Goal: Information Seeking & Learning: Learn about a topic

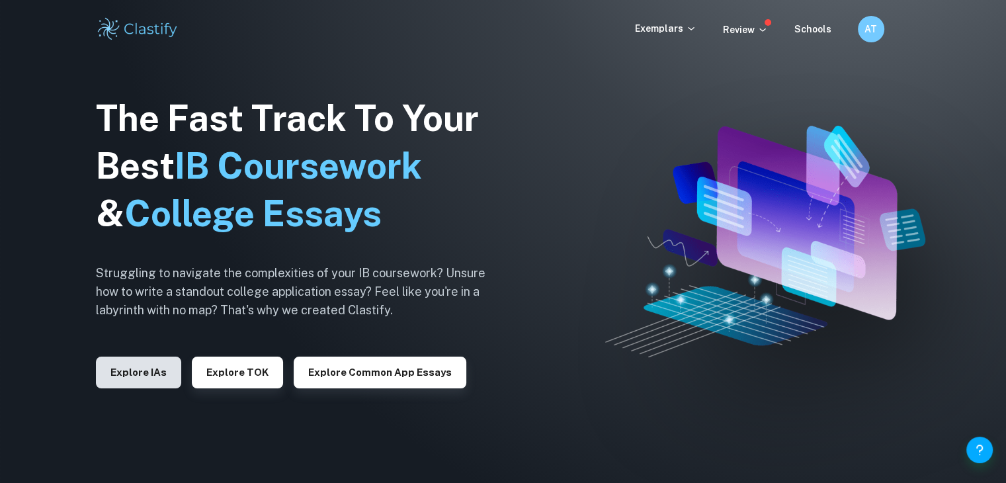
click at [140, 378] on button "Explore IAs" at bounding box center [138, 373] width 85 height 32
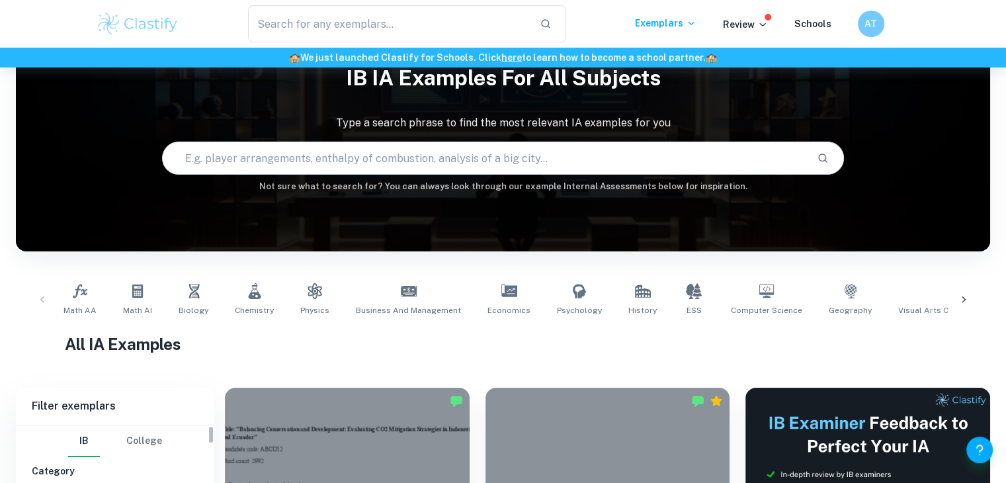
scroll to position [198, 0]
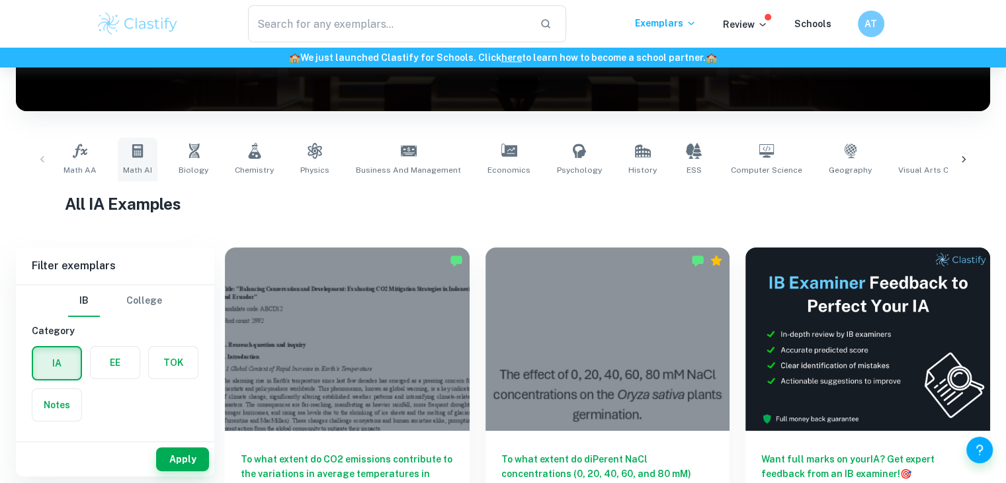
click at [143, 146] on icon at bounding box center [138, 151] width 16 height 16
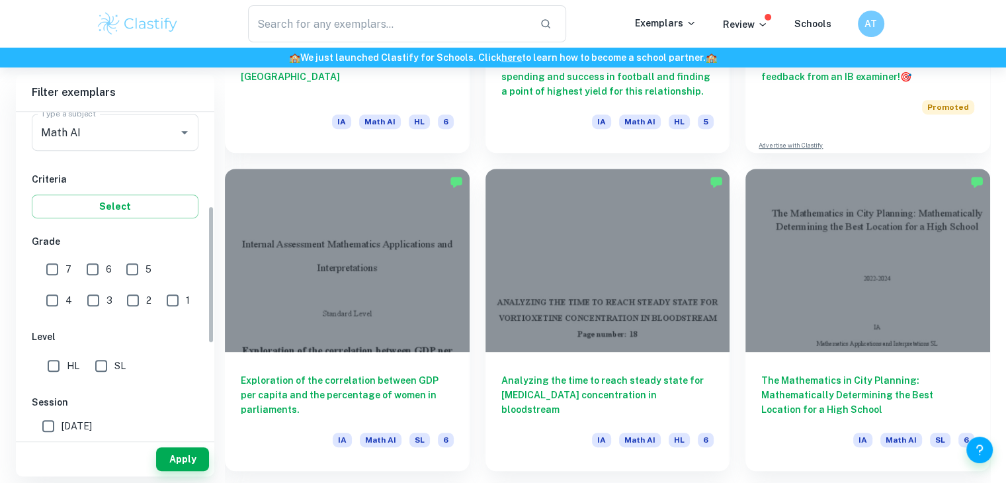
scroll to position [265, 0]
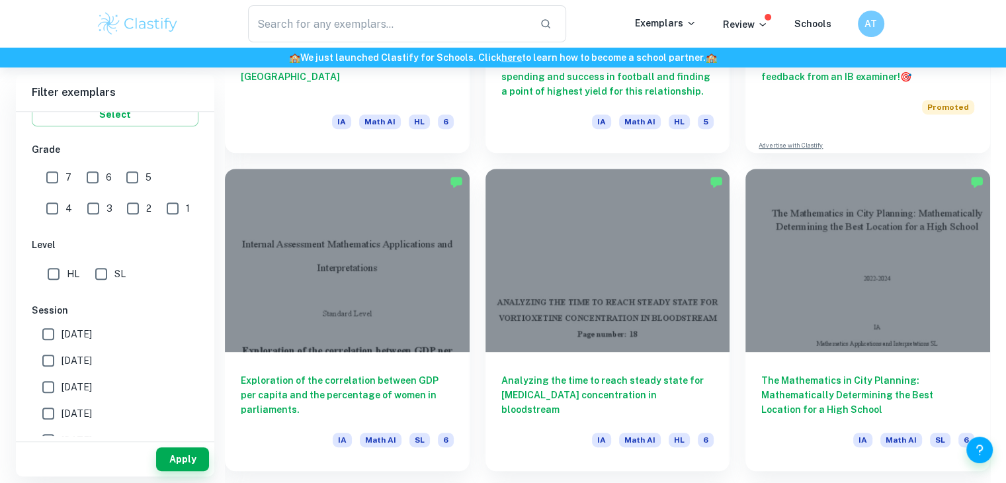
click at [138, 177] on input "5" at bounding box center [132, 177] width 26 height 26
checkbox input "true"
click at [110, 271] on input "SL" at bounding box center [101, 274] width 26 height 26
checkbox input "true"
click at [183, 457] on button "Apply" at bounding box center [182, 459] width 53 height 24
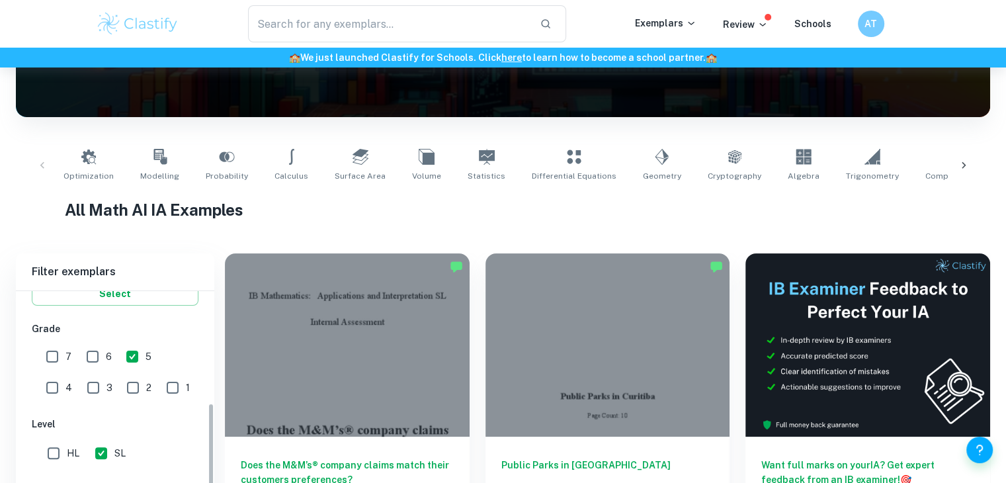
scroll to position [595, 0]
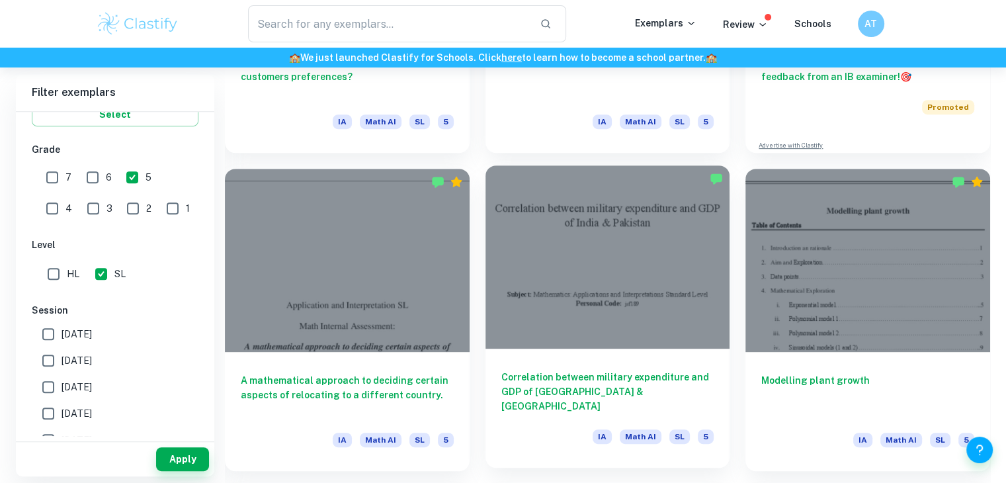
click at [591, 292] on div at bounding box center [608, 256] width 245 height 183
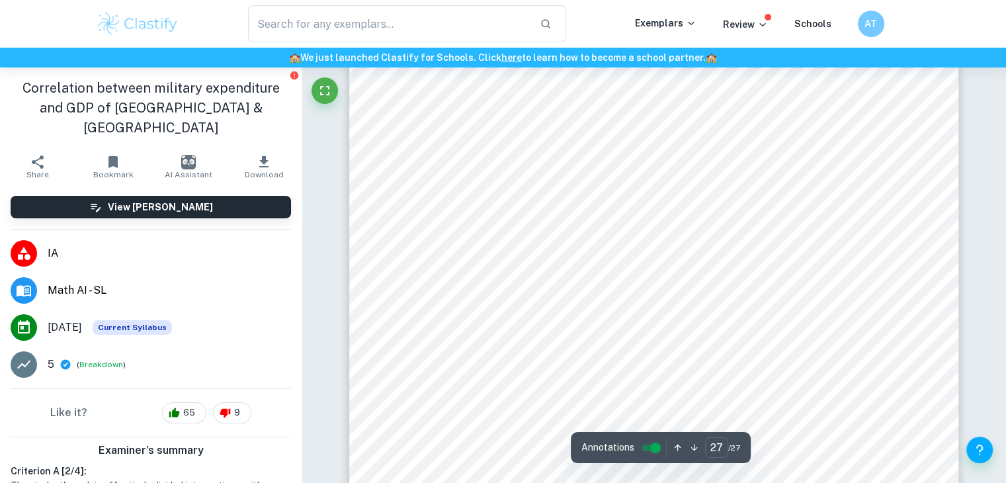
scroll to position [21174, 0]
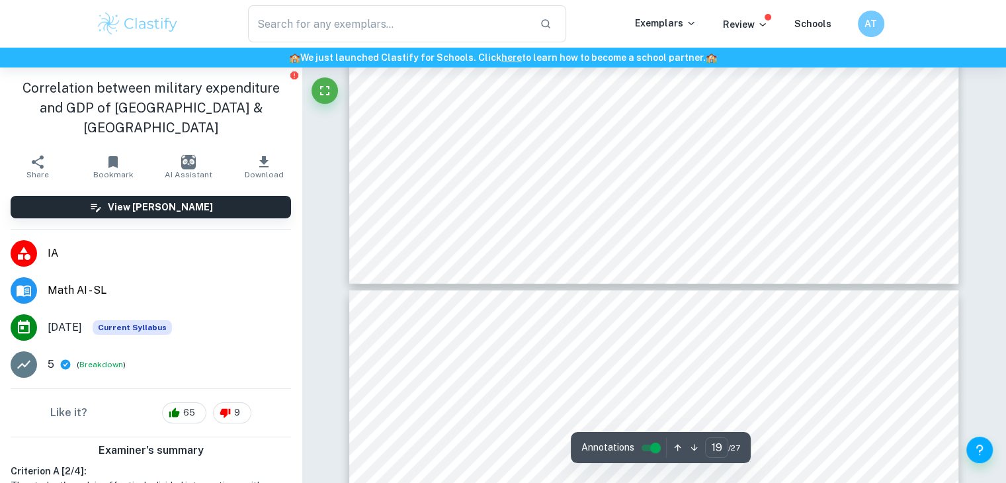
type input "18"
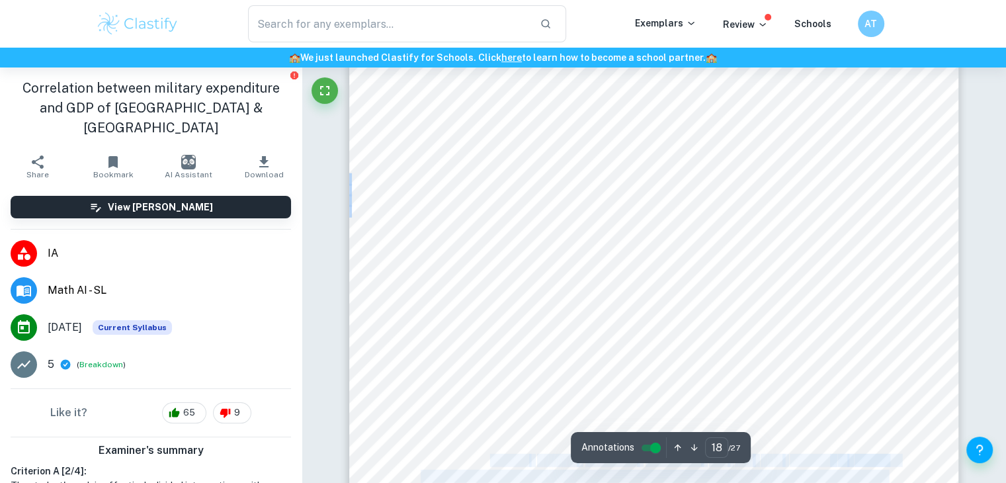
scroll to position [13745, 0]
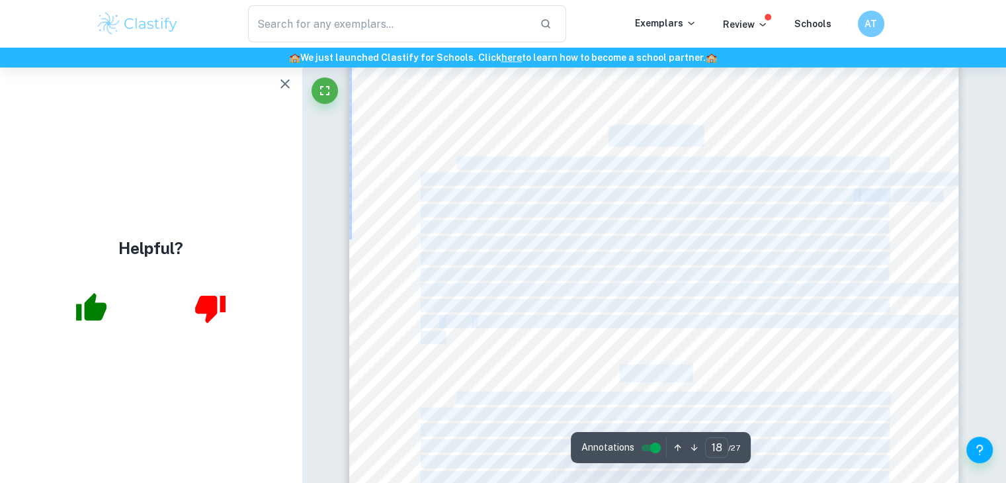
drag, startPoint x: 543, startPoint y: 324, endPoint x: 613, endPoint y: 133, distance: 203.0
click at [613, 133] on div "This suggests that the only point where the two functions (exponential models o…" at bounding box center [654, 347] width 610 height 789
copy div "Conclusion The conclusion suggests that there is a strong positive correlation …"
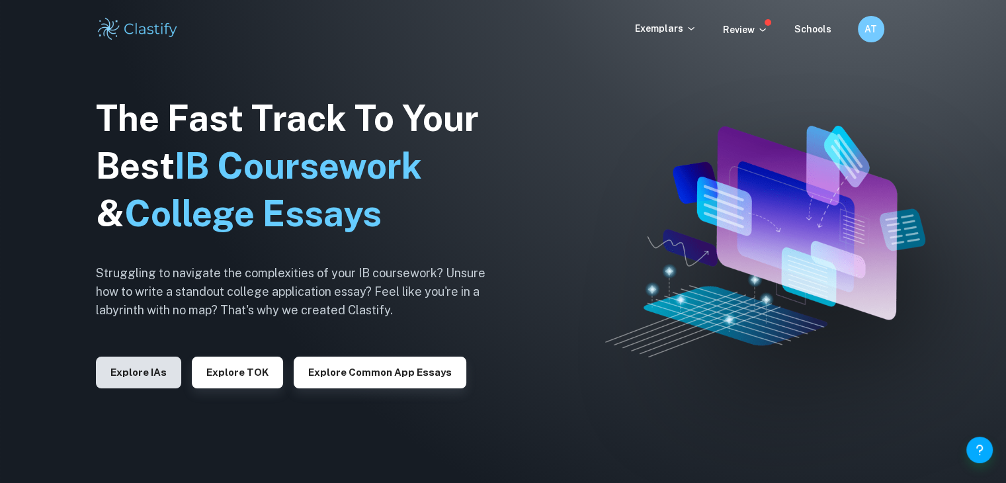
click at [138, 362] on button "Explore IAs" at bounding box center [138, 373] width 85 height 32
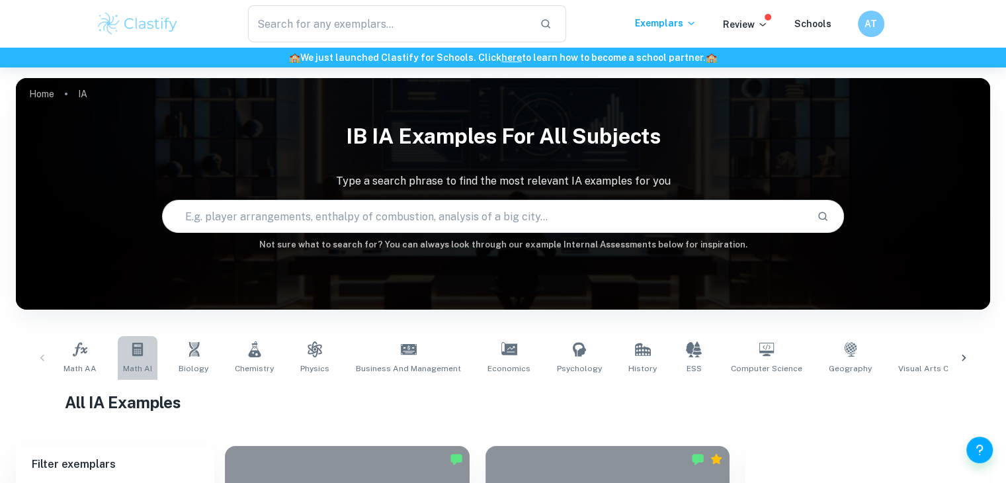
click at [127, 345] on link "Math AI" at bounding box center [138, 358] width 40 height 44
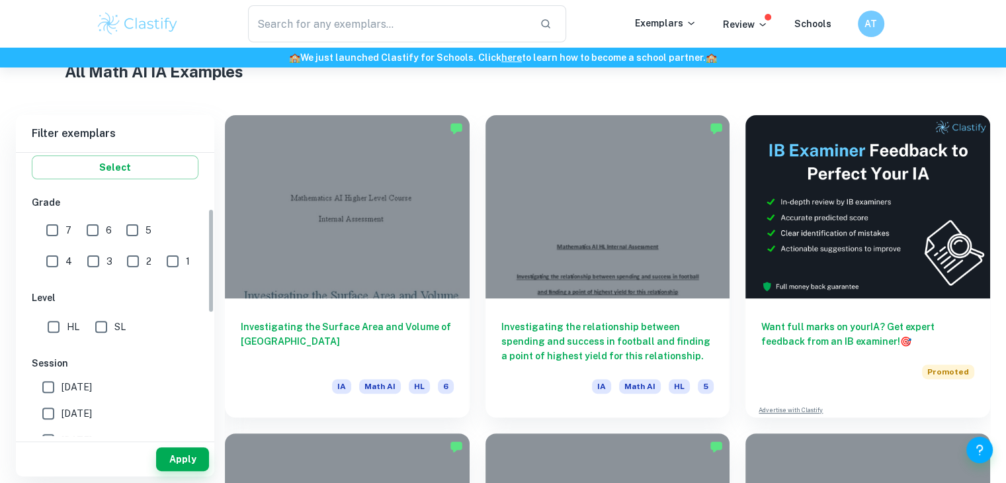
scroll to position [265, 0]
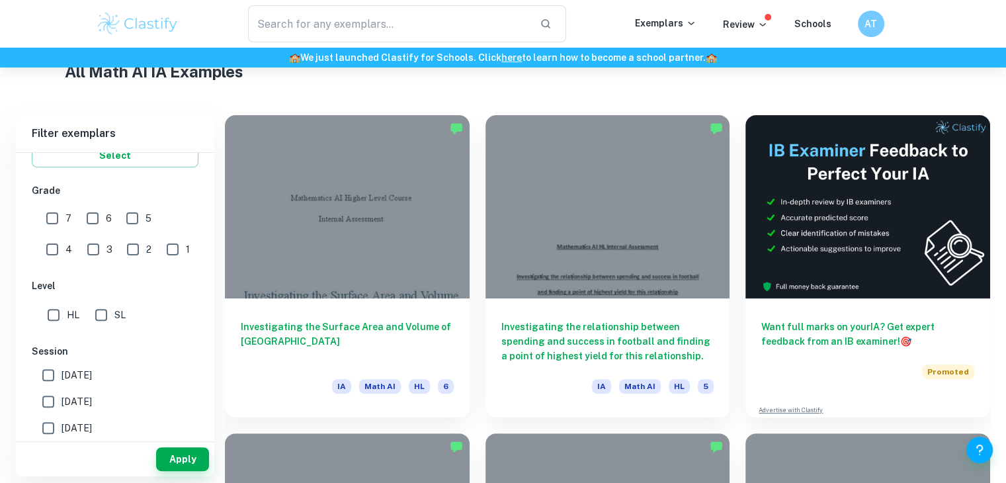
click at [137, 220] on input "5" at bounding box center [132, 218] width 26 height 26
checkbox input "true"
click at [101, 310] on input "SL" at bounding box center [101, 315] width 26 height 26
checkbox input "true"
click at [174, 456] on button "Apply" at bounding box center [182, 459] width 53 height 24
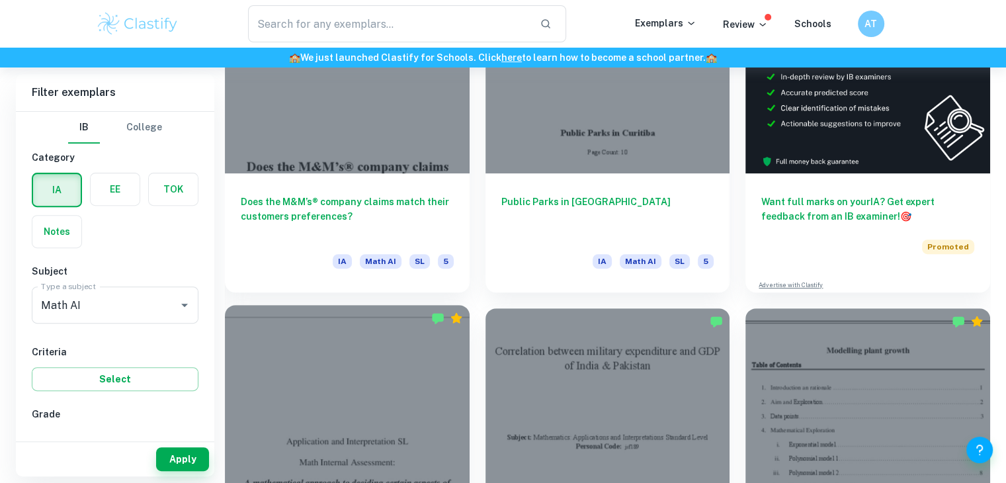
scroll to position [595, 0]
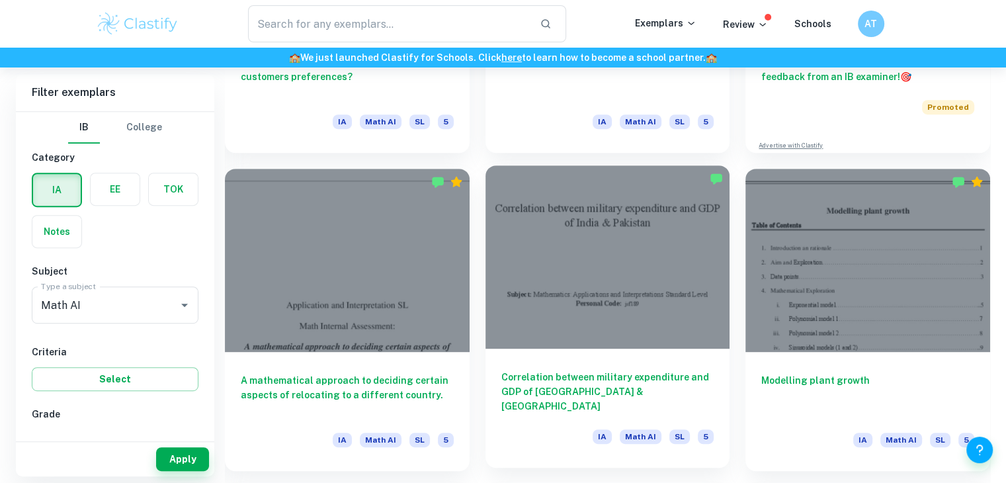
click at [580, 273] on div at bounding box center [608, 256] width 245 height 183
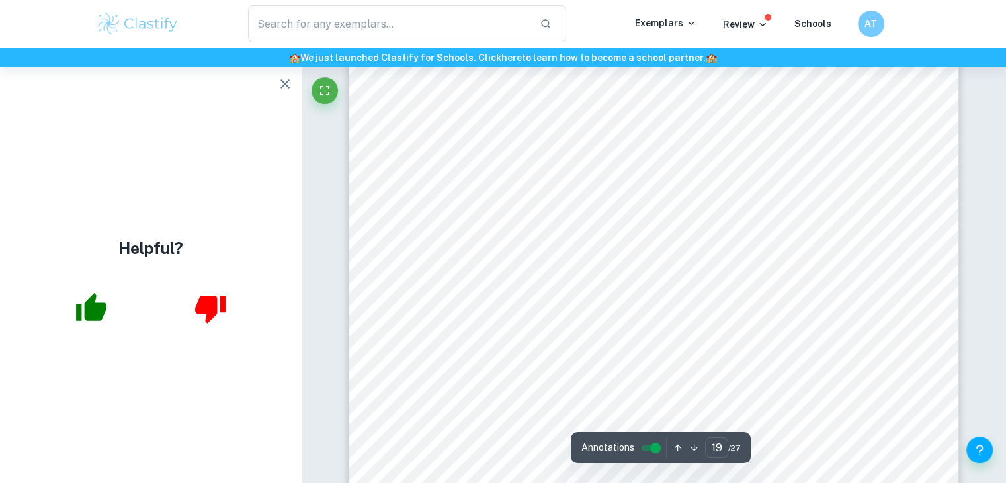
type input "18"
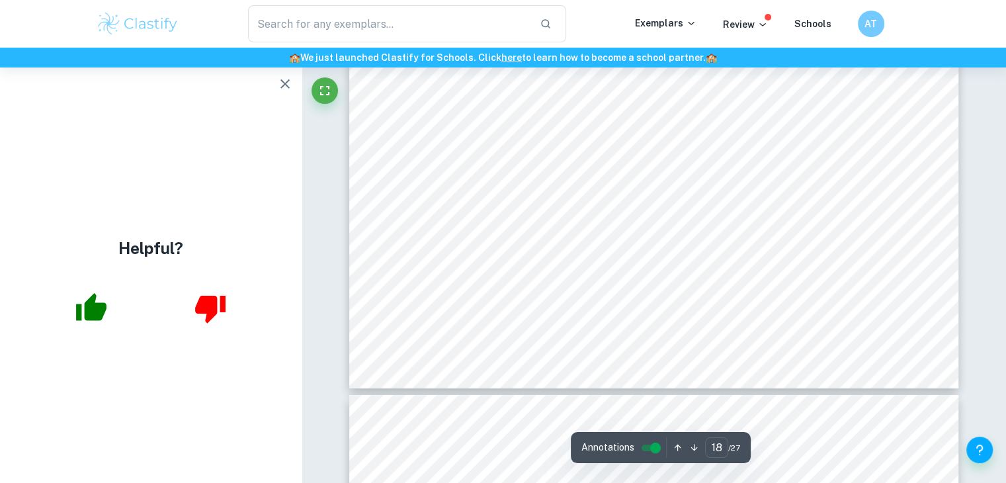
scroll to position [13998, 0]
